Goal: Task Accomplishment & Management: Use online tool/utility

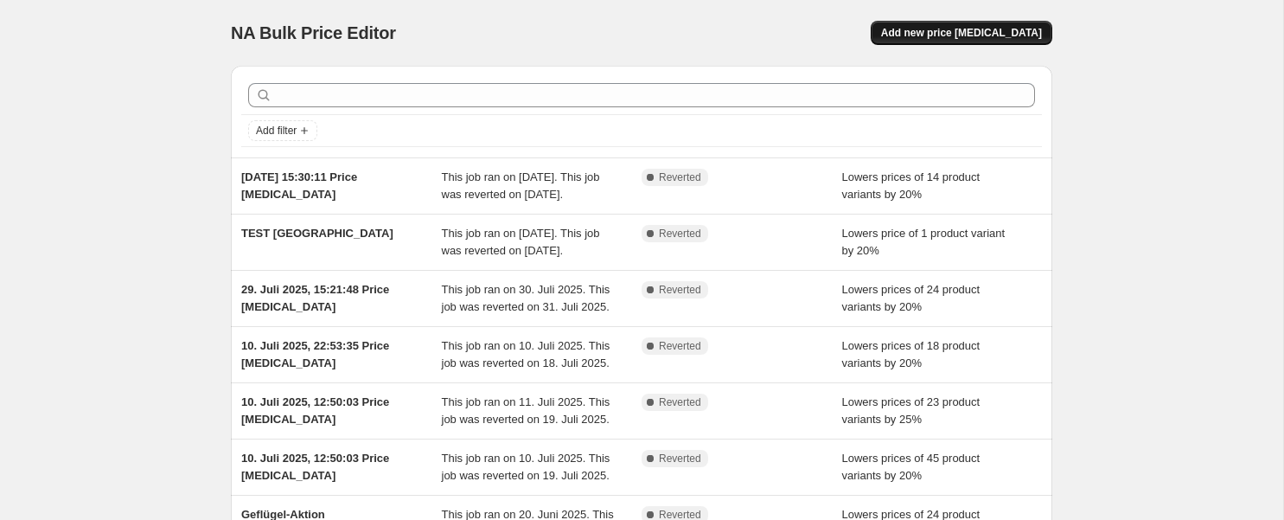
click at [977, 30] on span "Add new price [MEDICAL_DATA]" at bounding box center [961, 33] width 161 height 14
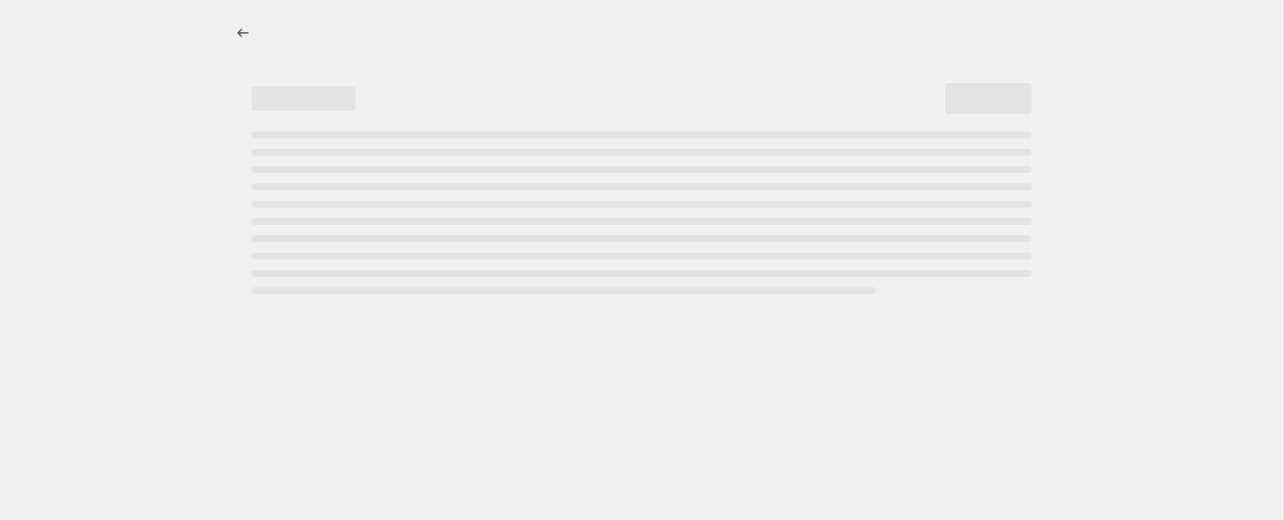
select select "percentage"
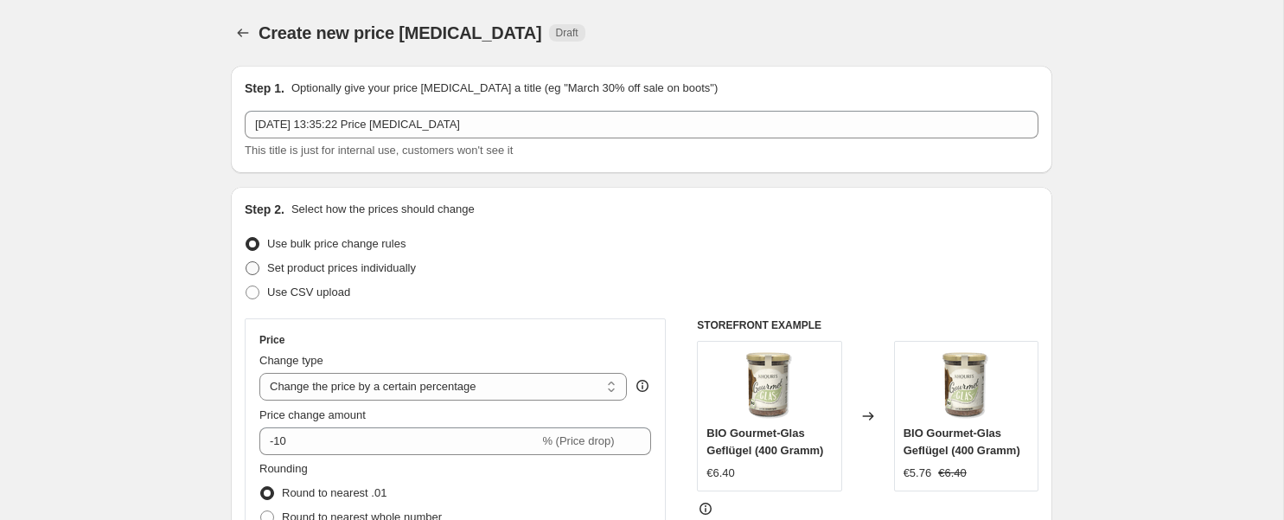
click at [315, 265] on span "Set product prices individually" at bounding box center [341, 267] width 149 height 13
click at [247, 262] on input "Set product prices individually" at bounding box center [246, 261] width 1 height 1
radio input "true"
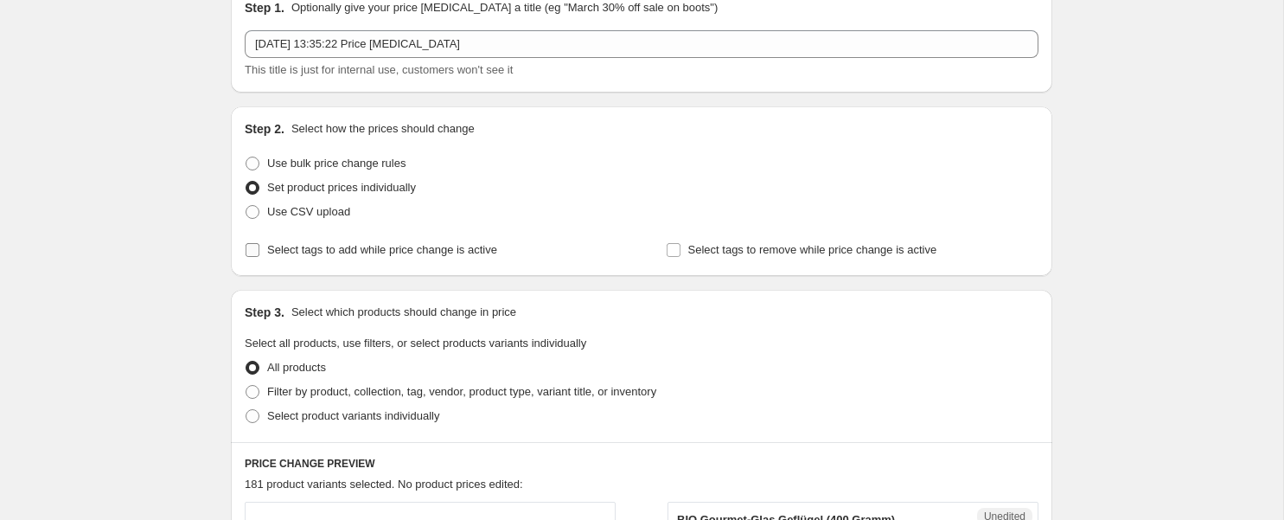
scroll to position [90, 0]
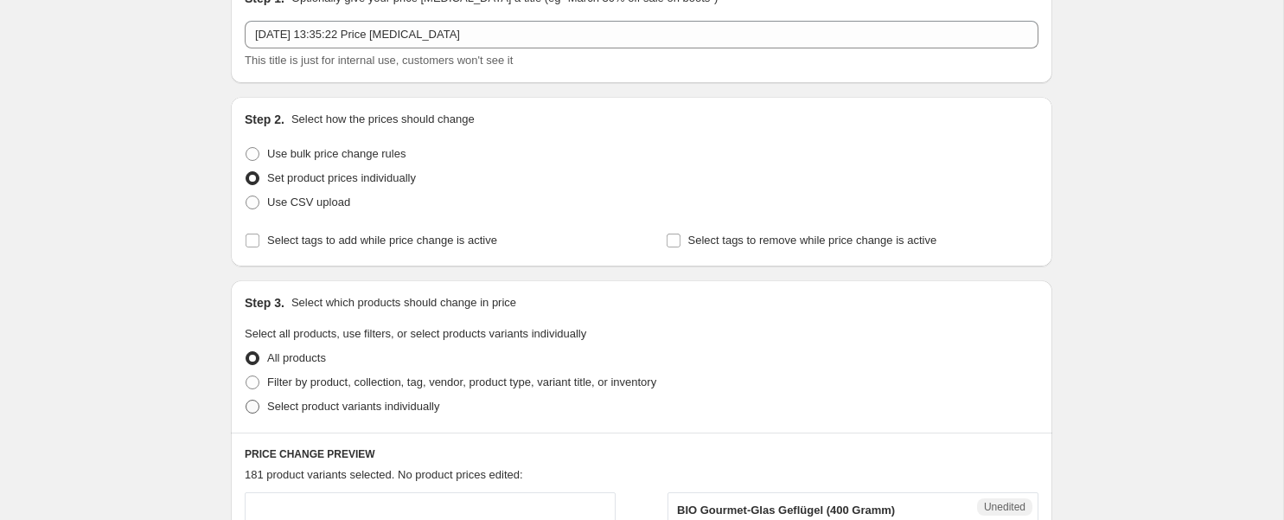
click at [335, 406] on span "Select product variants individually" at bounding box center [353, 406] width 172 height 13
click at [247, 400] on input "Select product variants individually" at bounding box center [246, 400] width 1 height 1
radio input "true"
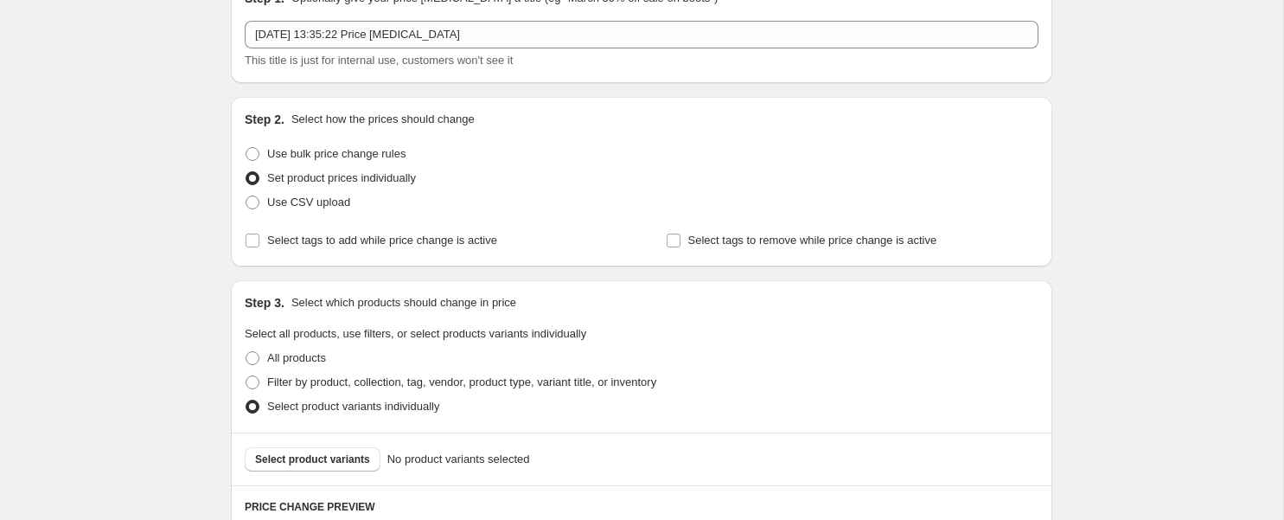
click at [350, 179] on span "Set product prices individually" at bounding box center [341, 177] width 149 height 13
click at [247, 172] on input "Set product prices individually" at bounding box center [246, 171] width 1 height 1
click at [347, 152] on span "Use bulk price change rules" at bounding box center [336, 153] width 138 height 13
click at [247, 148] on input "Use bulk price change rules" at bounding box center [246, 147] width 1 height 1
radio input "true"
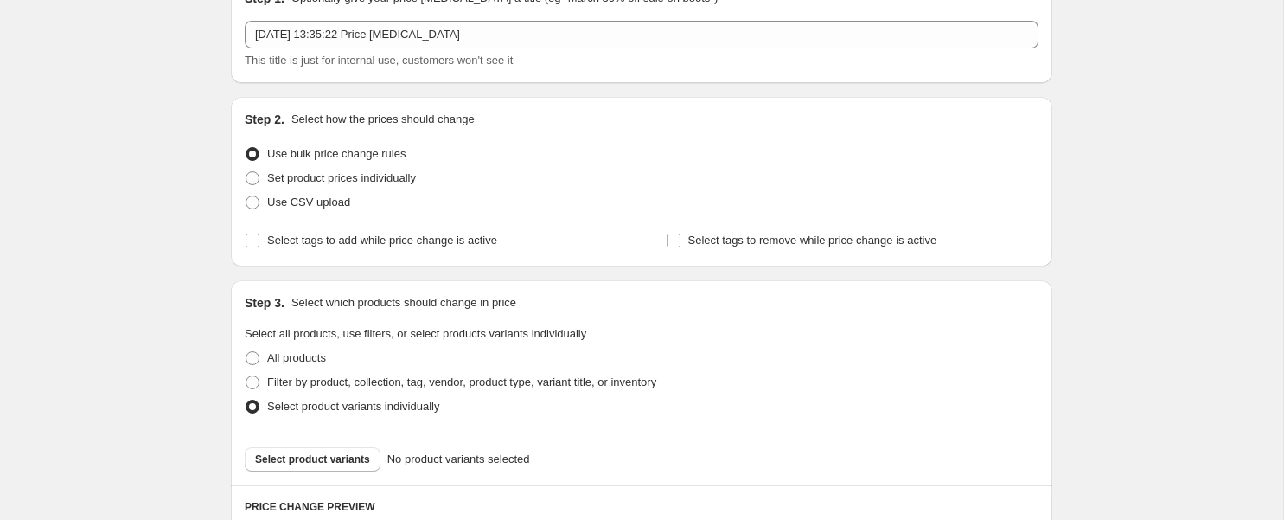
select select "percentage"
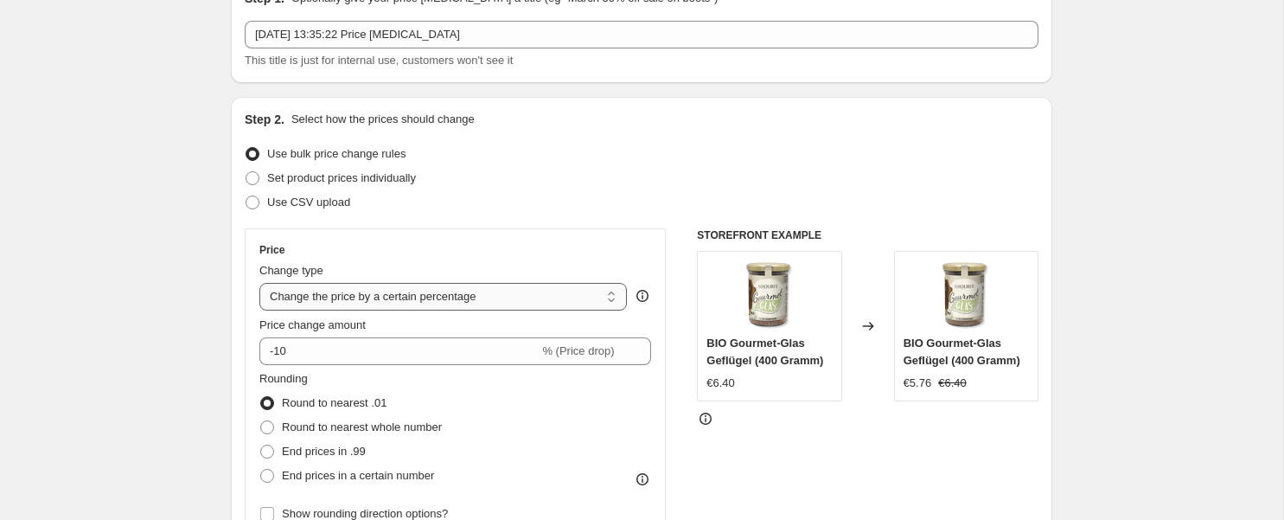
click at [615, 298] on select "Change the price to a certain amount Change the price by a certain amount Chang…" at bounding box center [443, 297] width 368 height 28
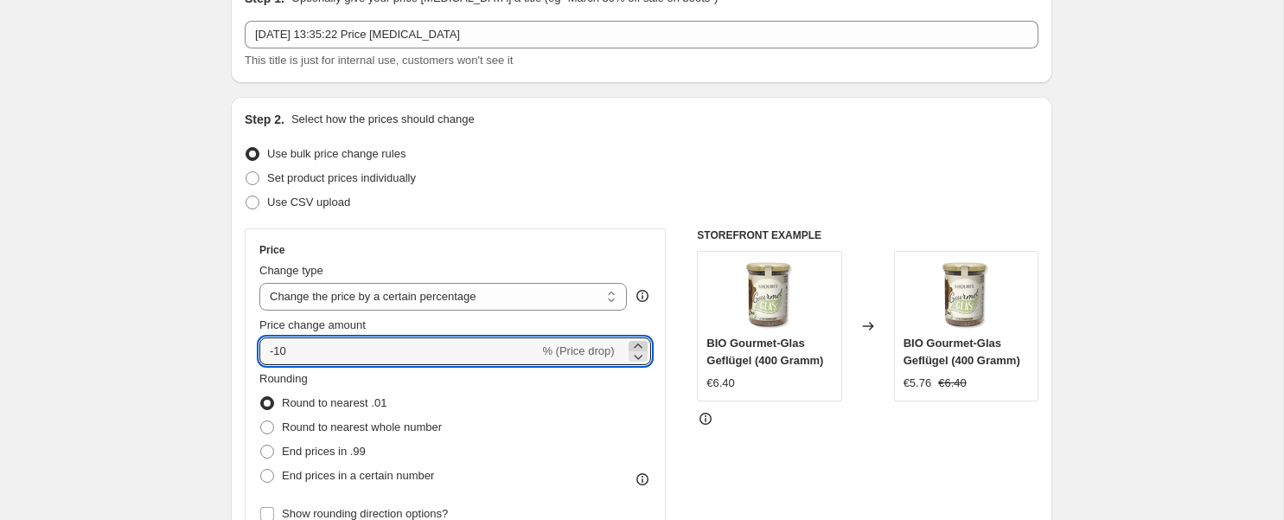
click at [634, 344] on icon at bounding box center [638, 345] width 17 height 17
click at [640, 357] on icon at bounding box center [638, 356] width 17 height 17
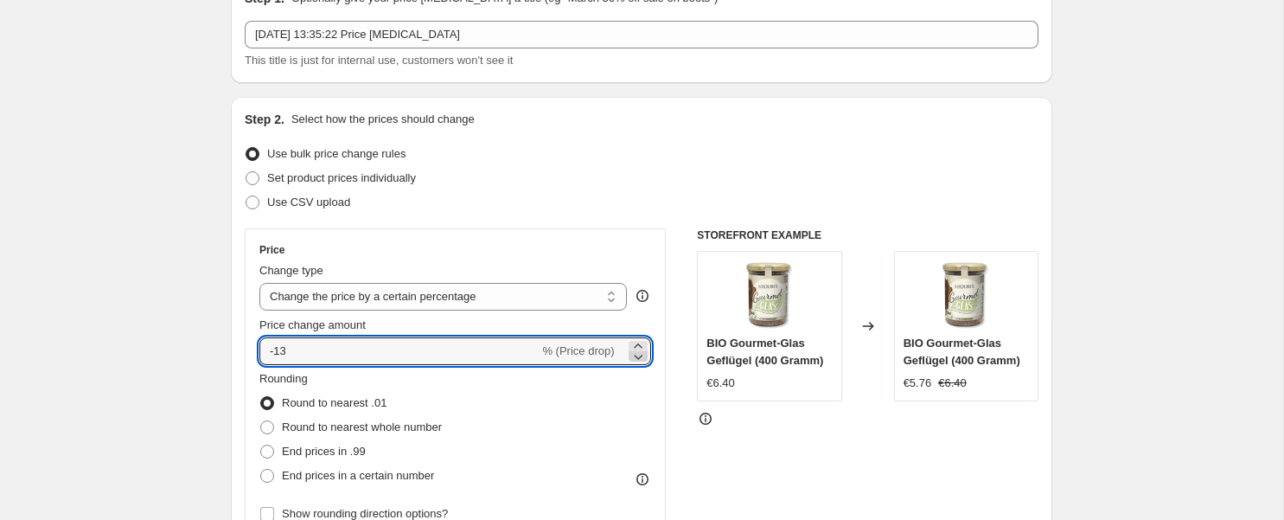
click at [640, 357] on icon at bounding box center [638, 356] width 17 height 17
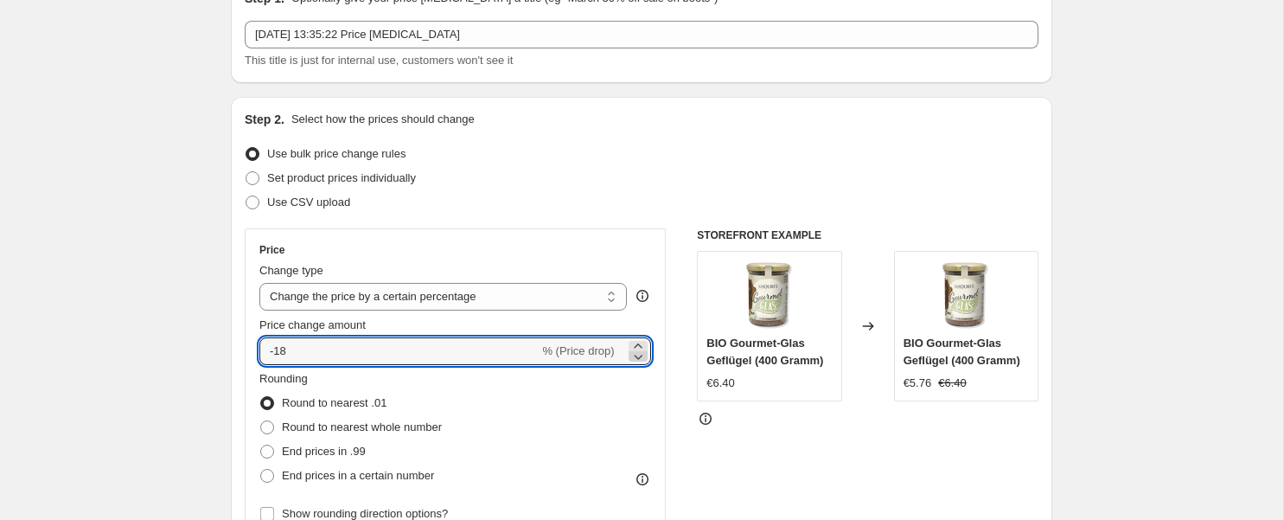
click at [640, 357] on icon at bounding box center [638, 356] width 17 height 17
type input "-20"
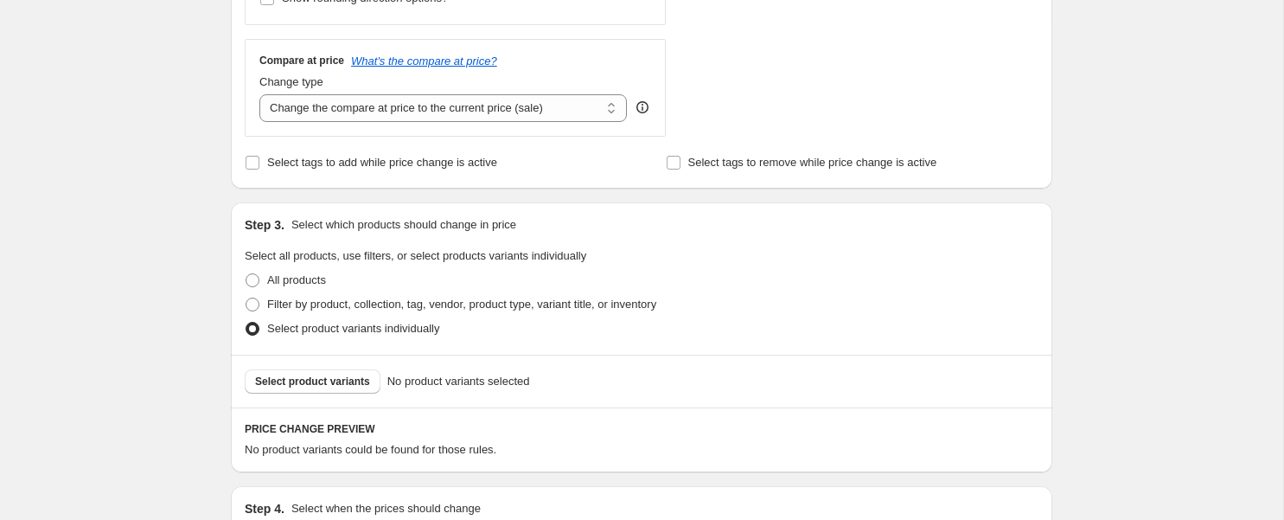
scroll to position [608, 0]
click at [347, 381] on span "Select product variants" at bounding box center [312, 379] width 115 height 14
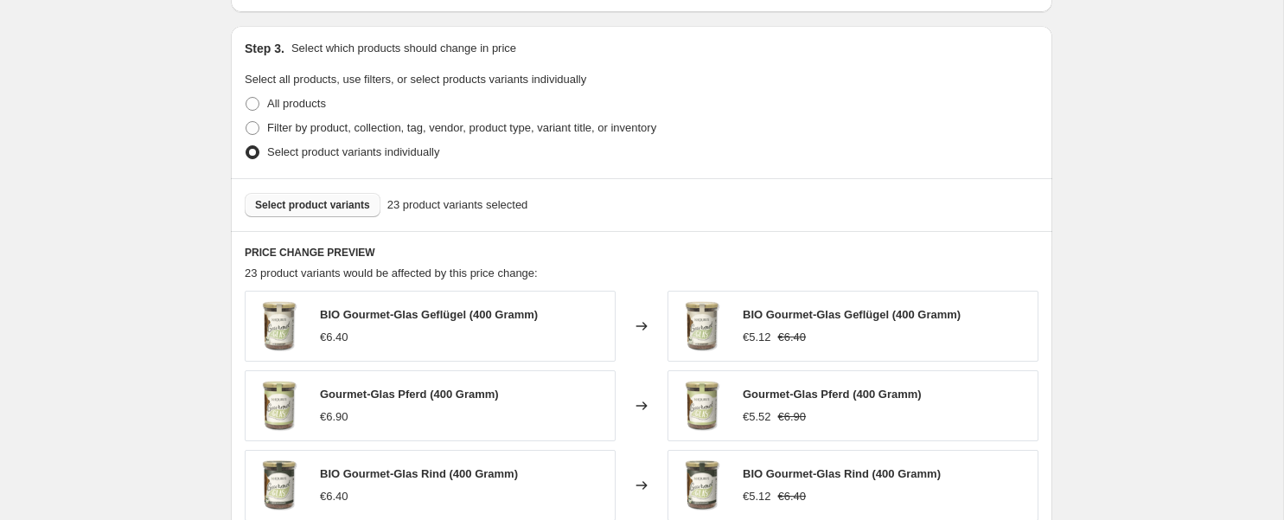
scroll to position [1262, 0]
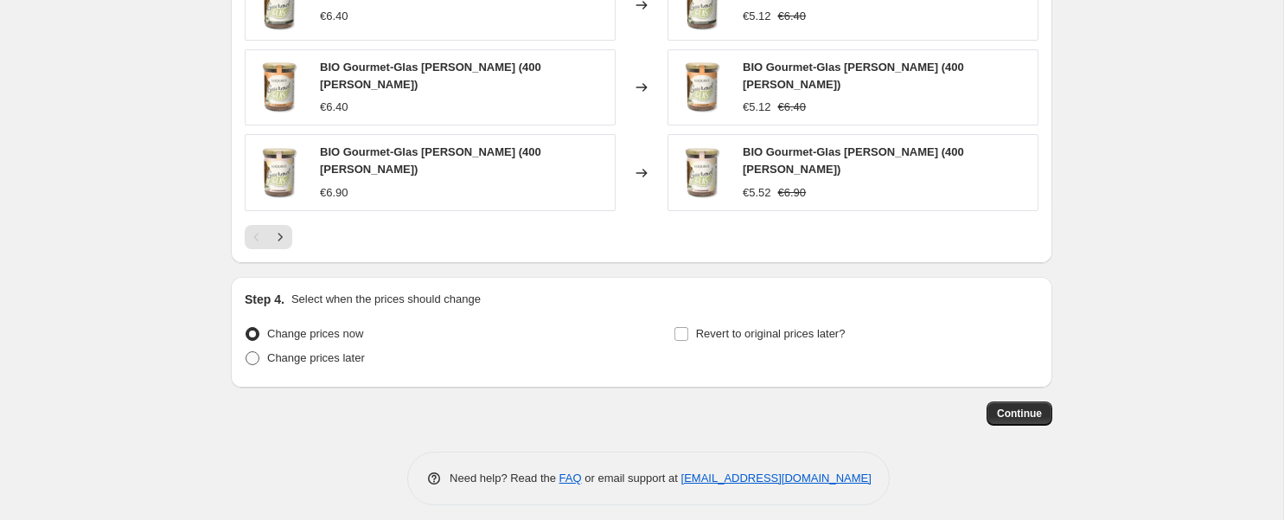
click at [339, 351] on span "Change prices later" at bounding box center [316, 357] width 98 height 13
click at [247, 351] on input "Change prices later" at bounding box center [246, 351] width 1 height 1
radio input "true"
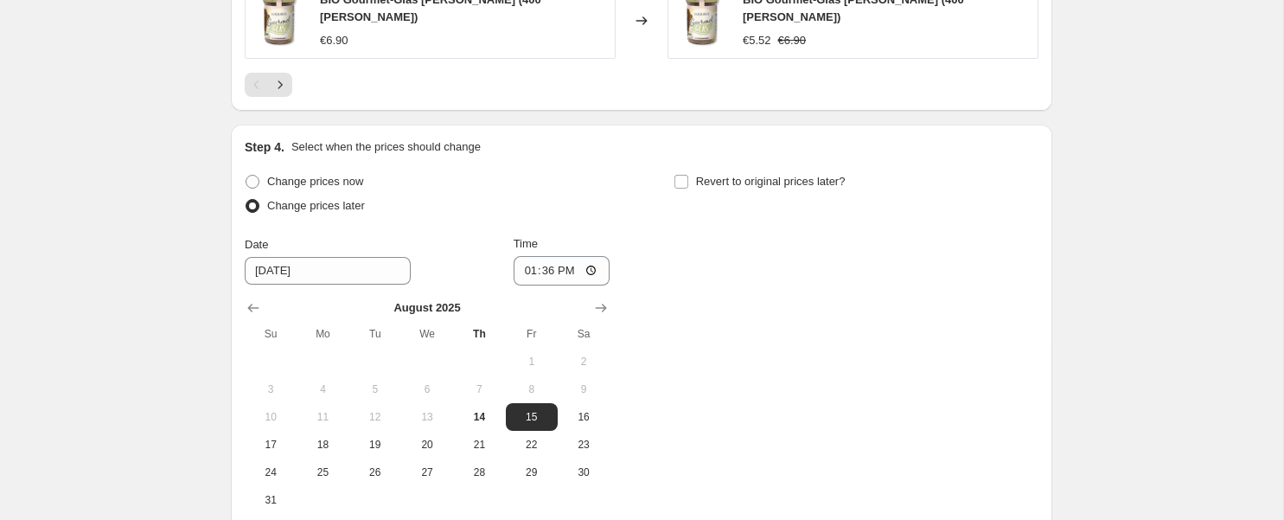
scroll to position [1415, 0]
click at [553, 263] on input "13:36" at bounding box center [562, 269] width 97 height 29
type input "00:00"
click at [728, 279] on div "Change prices now Change prices later Date [DATE] Time 00:00 [DATE] Su Mo Tu We…" at bounding box center [642, 341] width 794 height 344
click at [714, 174] on span "Revert to original prices later?" at bounding box center [771, 180] width 150 height 13
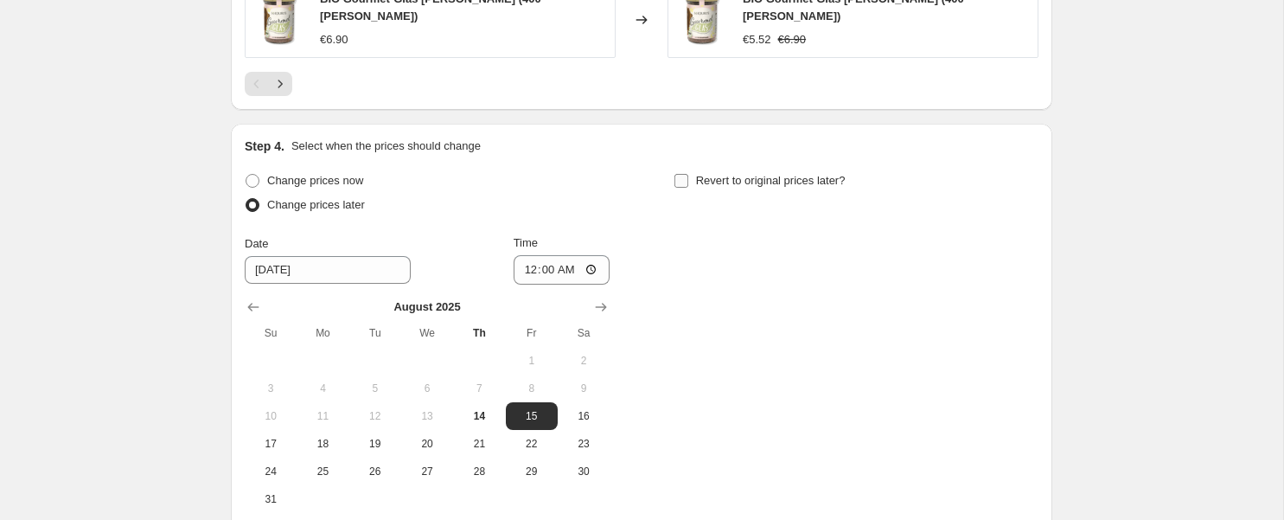
click at [689, 174] on input "Revert to original prices later?" at bounding box center [682, 181] width 14 height 14
checkbox input "true"
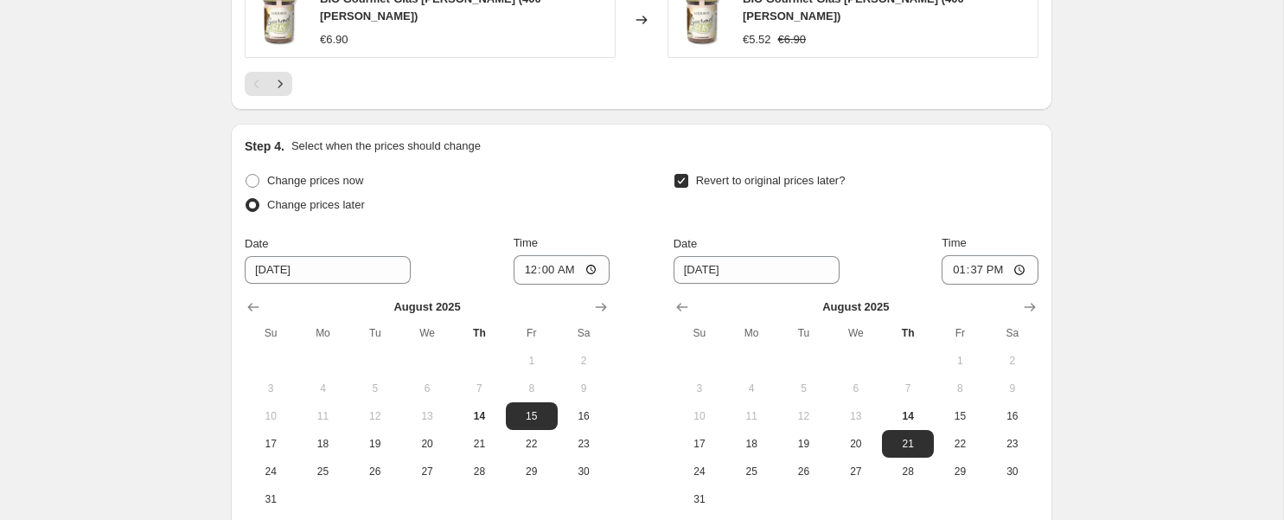
scroll to position [1460, 0]
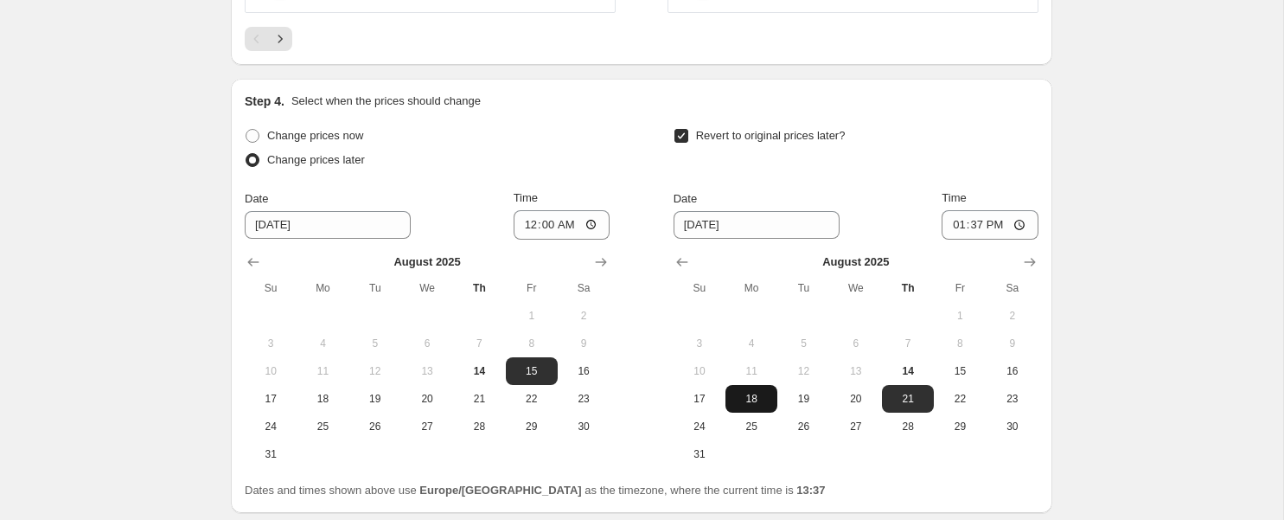
click at [751, 392] on span "18" at bounding box center [752, 399] width 38 height 14
type input "[DATE]"
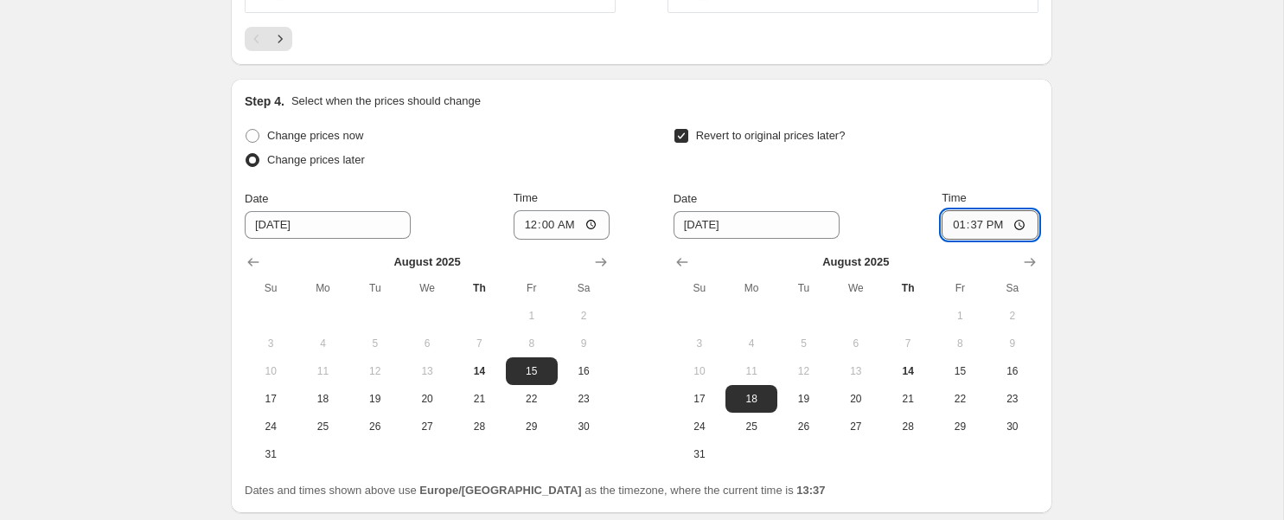
click at [967, 215] on input "13:37" at bounding box center [990, 224] width 97 height 29
type input "00:00"
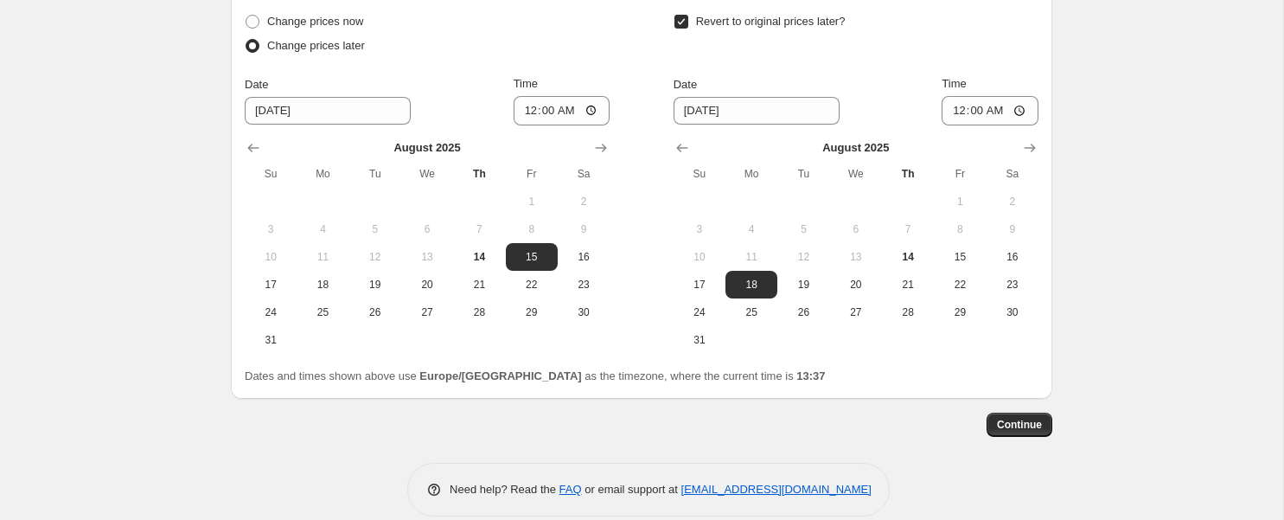
scroll to position [1586, 0]
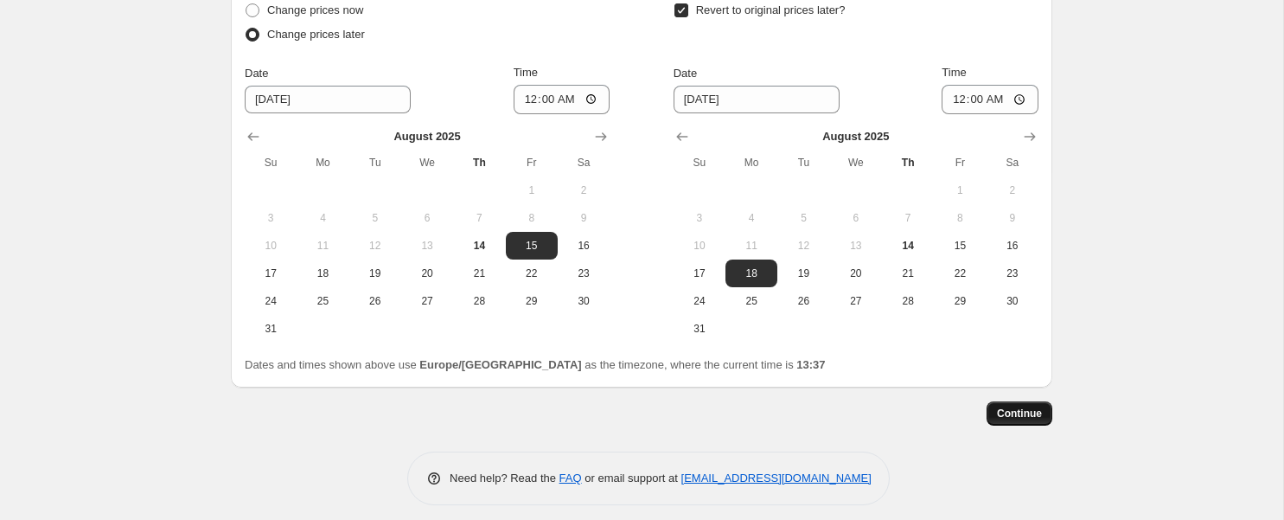
click at [1020, 407] on span "Continue" at bounding box center [1019, 414] width 45 height 14
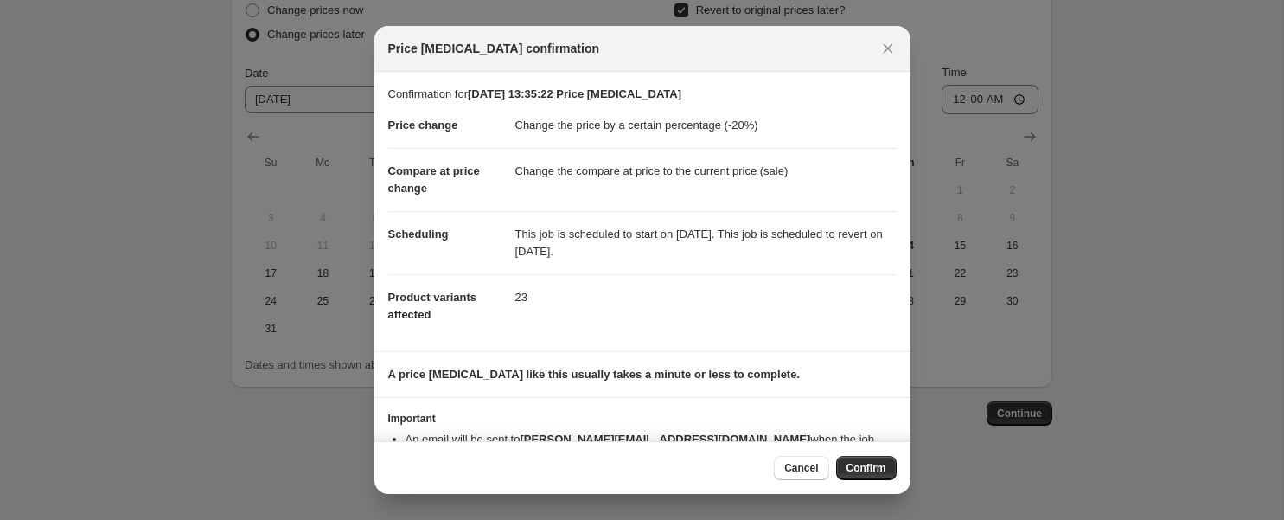
scroll to position [45, 0]
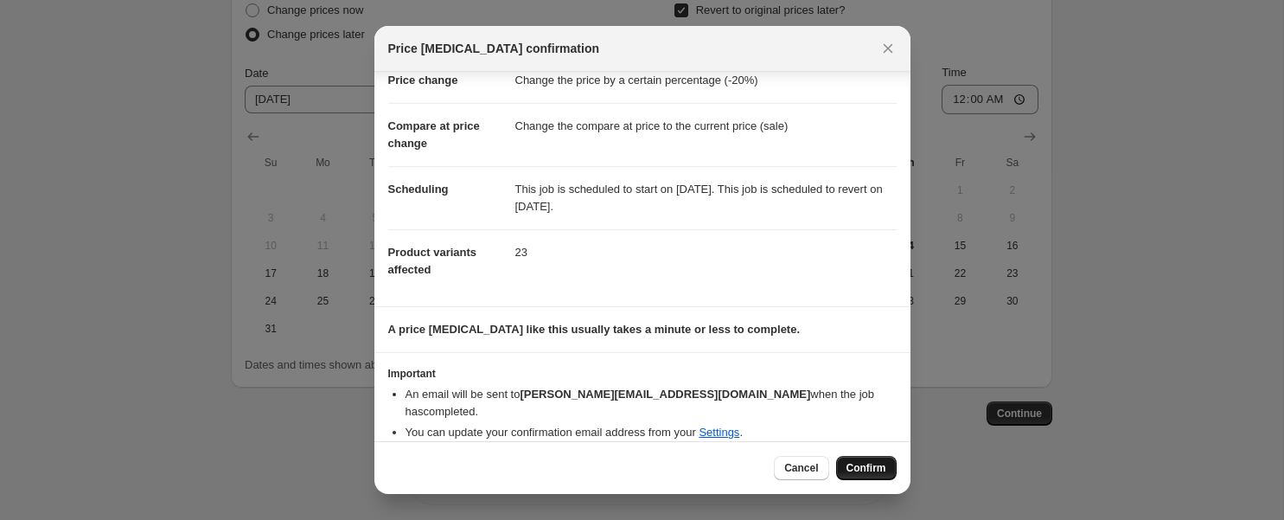
click at [855, 462] on span "Confirm" at bounding box center [867, 468] width 40 height 14
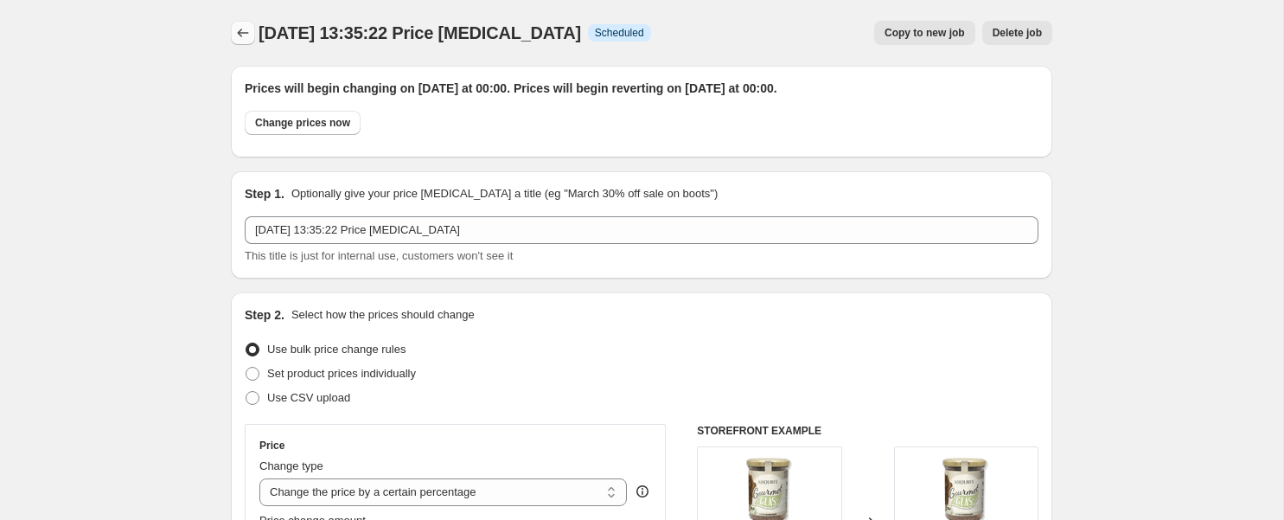
click at [243, 29] on icon "Price change jobs" at bounding box center [242, 32] width 17 height 17
